Goal: Obtain resource: Obtain resource

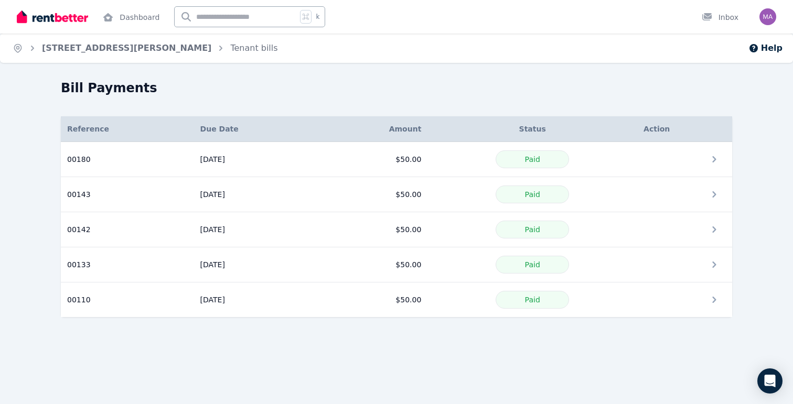
click at [71, 19] on img at bounding box center [52, 17] width 71 height 16
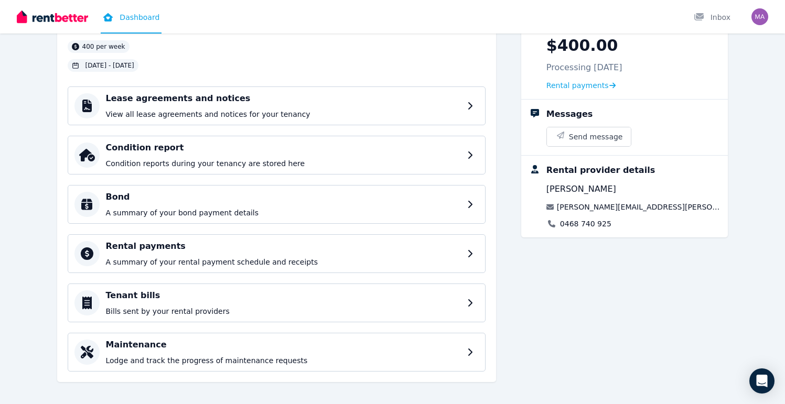
scroll to position [86, 0]
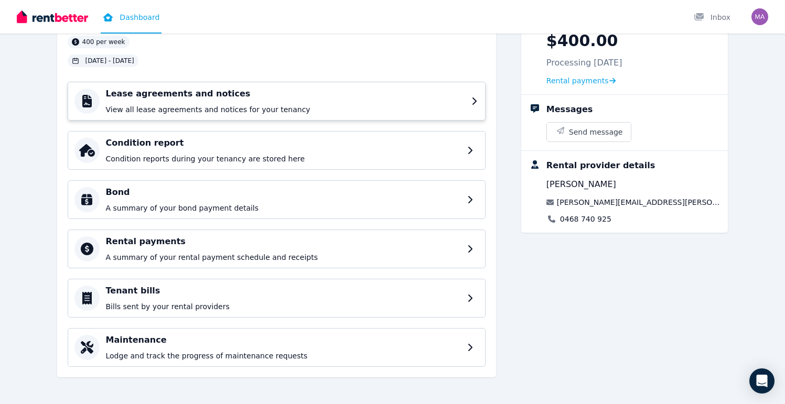
click at [189, 98] on h4 "Lease agreements and notices" at bounding box center [285, 94] width 359 height 13
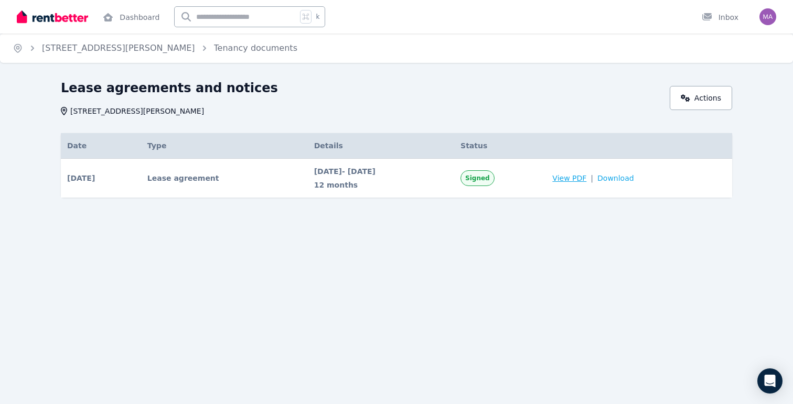
click at [586, 181] on span "View PDF" at bounding box center [569, 178] width 34 height 10
